Goal: Navigation & Orientation: Find specific page/section

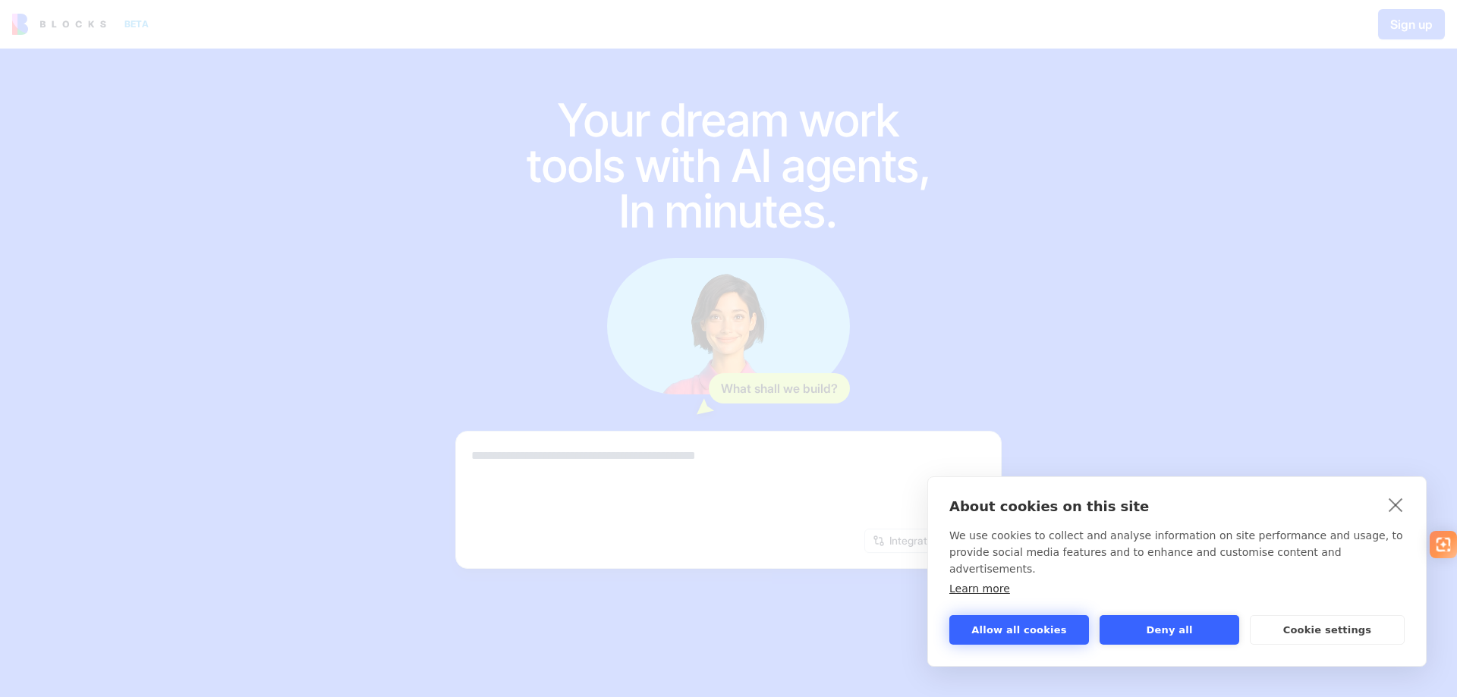
click at [1021, 635] on button "Allow all cookies" at bounding box center [1019, 630] width 140 height 30
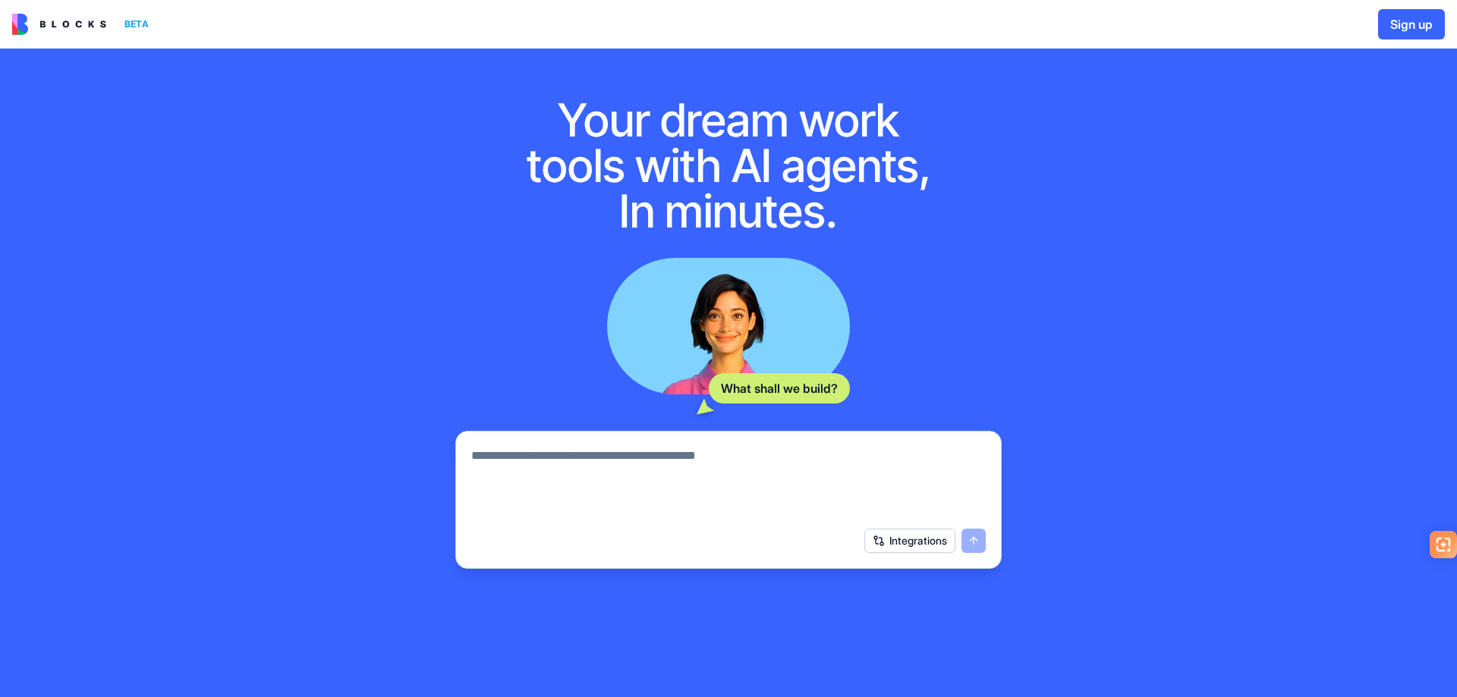
click at [68, 22] on img at bounding box center [59, 24] width 94 height 21
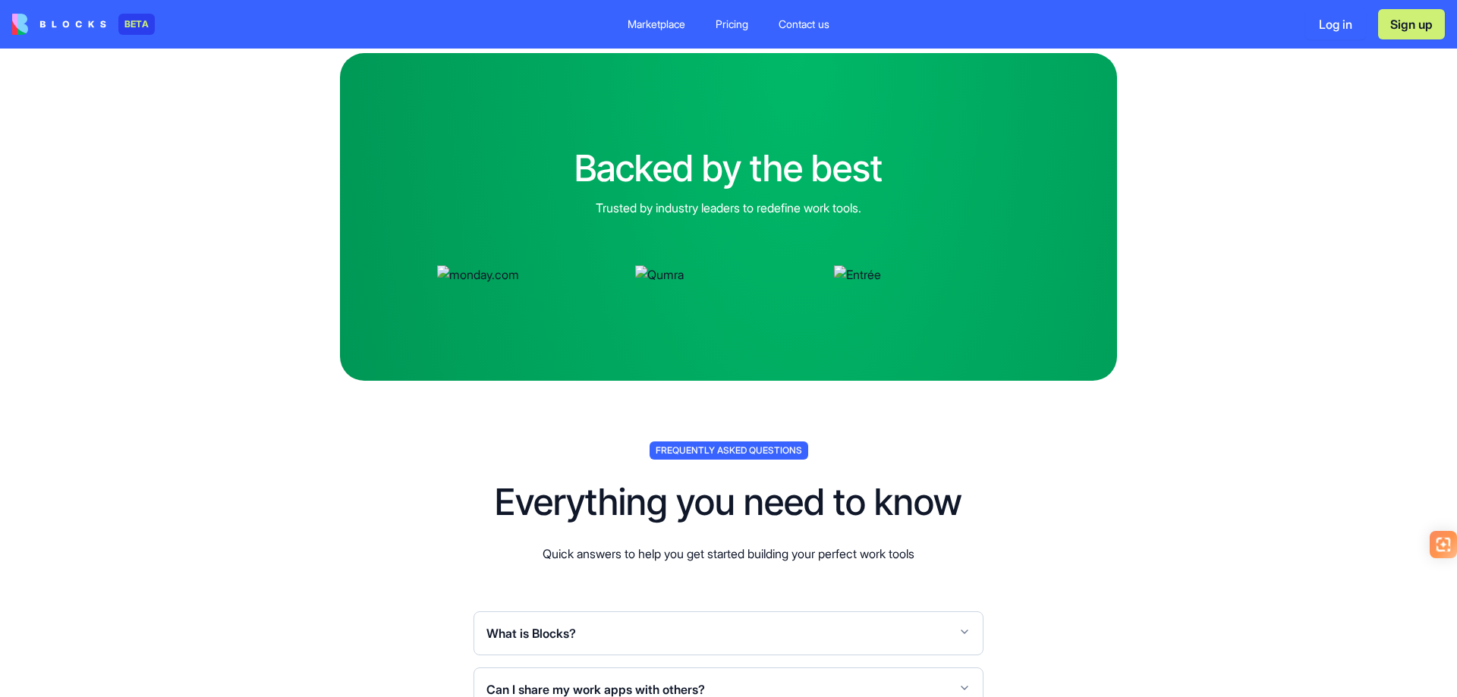
scroll to position [4553, 0]
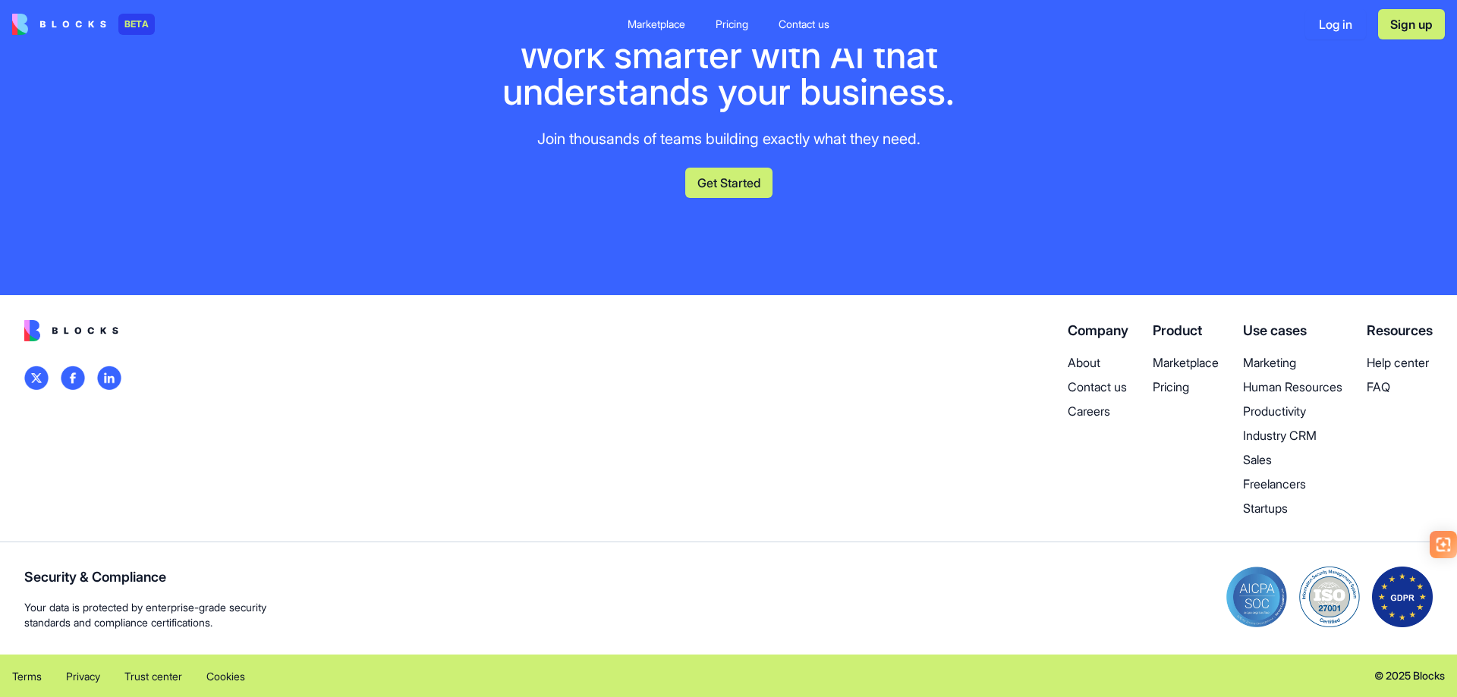
scroll to position [6071, 0]
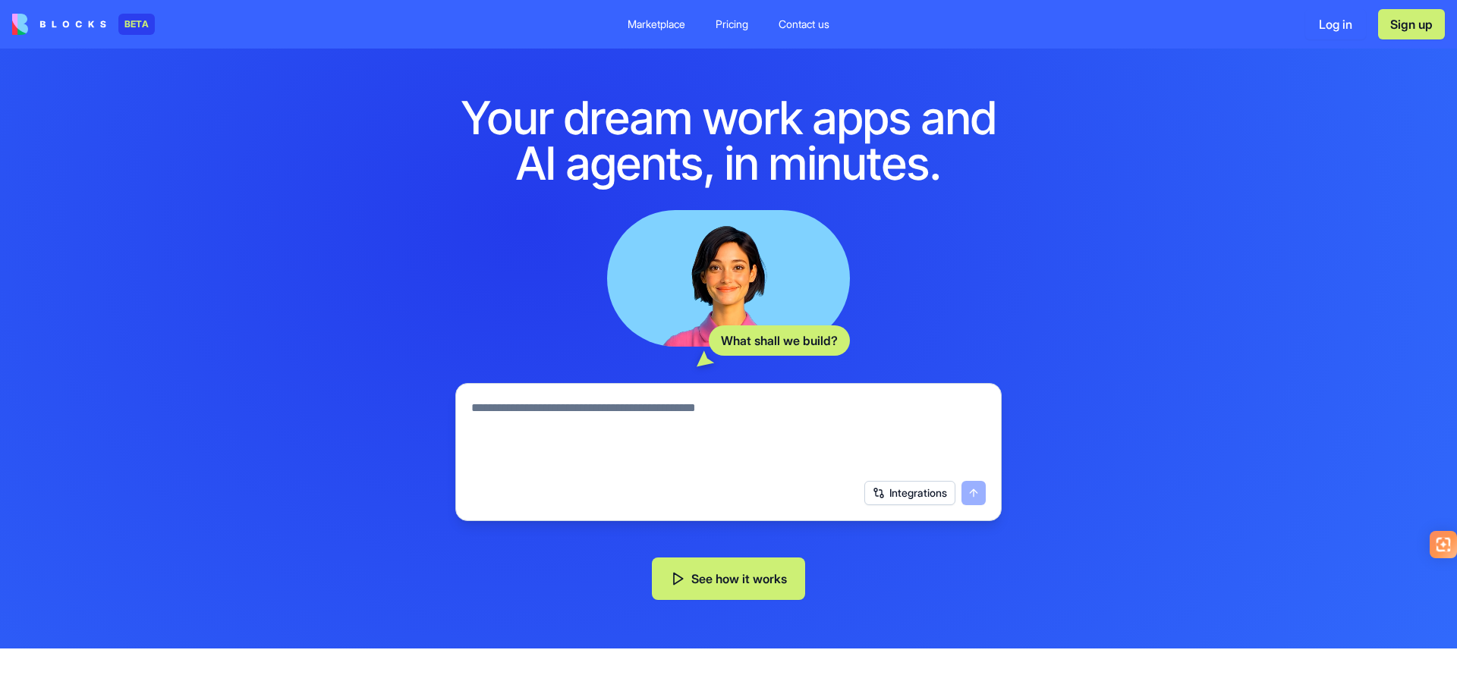
scroll to position [0, 0]
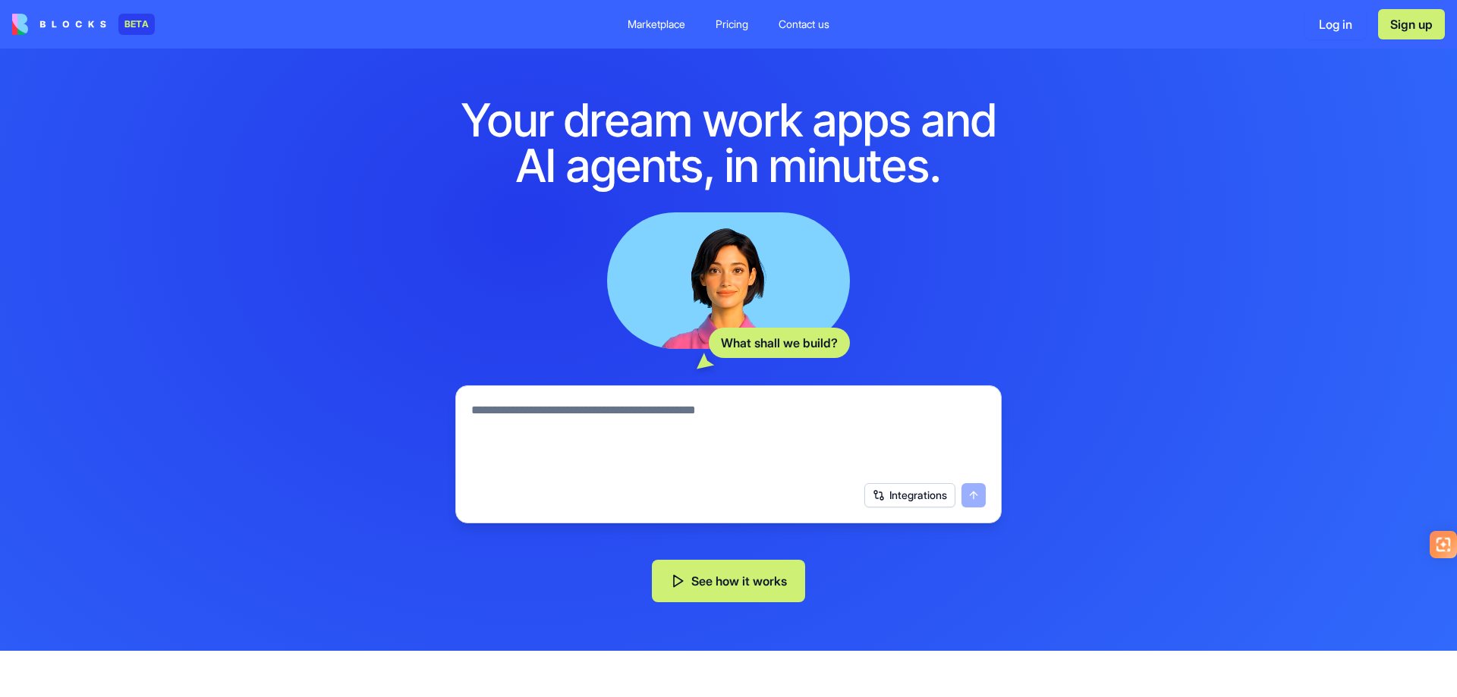
click at [675, 24] on div "Marketplace" at bounding box center [657, 24] width 58 height 15
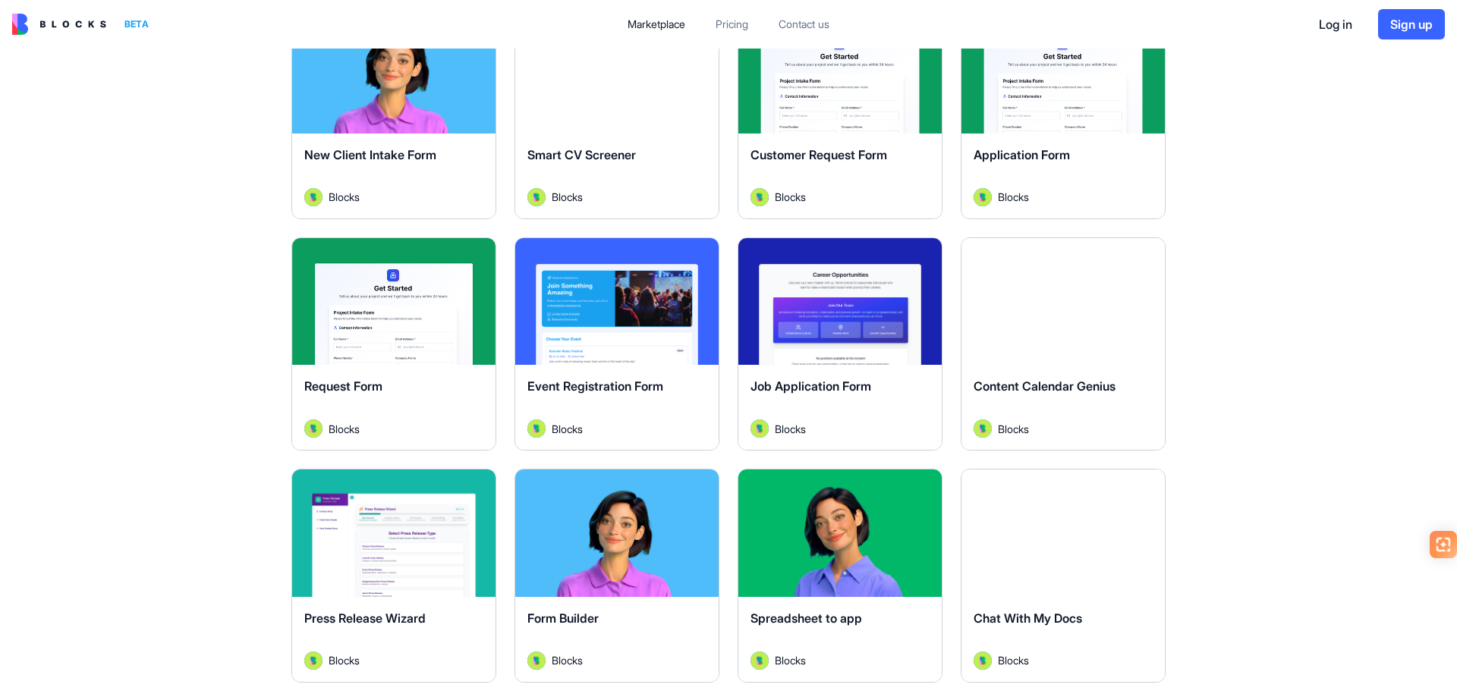
scroll to position [2960, 0]
